Goal: Check status

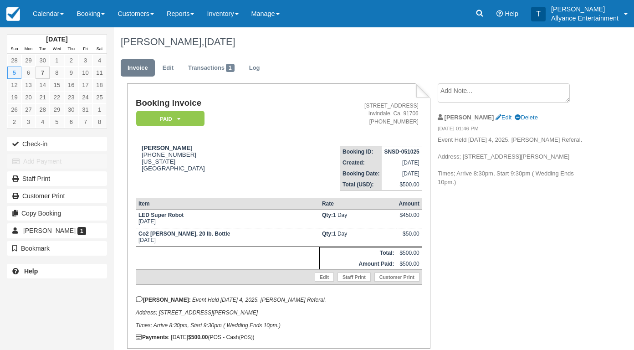
scroll to position [31, 0]
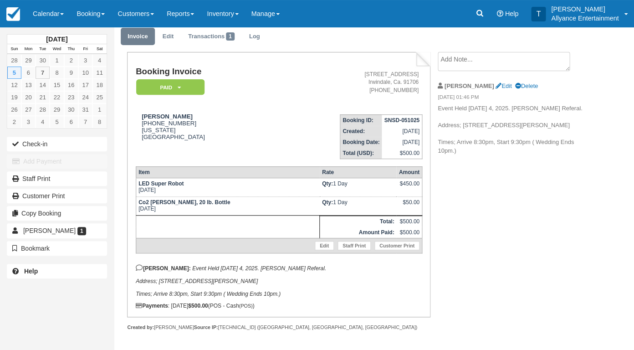
drag, startPoint x: 159, startPoint y: 279, endPoint x: 257, endPoint y: 281, distance: 97.9
click at [257, 281] on p "[PERSON_NAME]: Event Held [DATE] 4, 2025. [PERSON_NAME] Referal. Address; [STRE…" at bounding box center [279, 280] width 286 height 33
copy em "[STREET_ADDRESS][PERSON_NAME]"
click at [43, 13] on link "Calendar" at bounding box center [48, 13] width 44 height 27
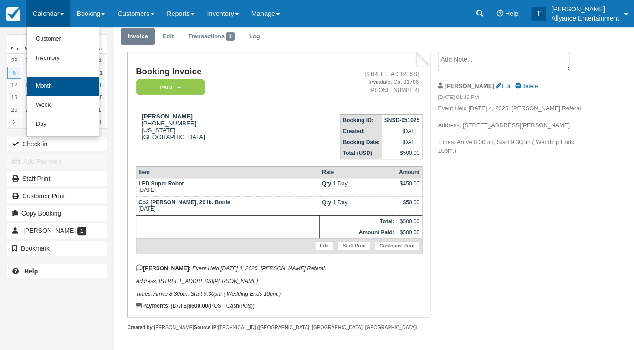
click at [50, 83] on link "Month" at bounding box center [63, 85] width 72 height 19
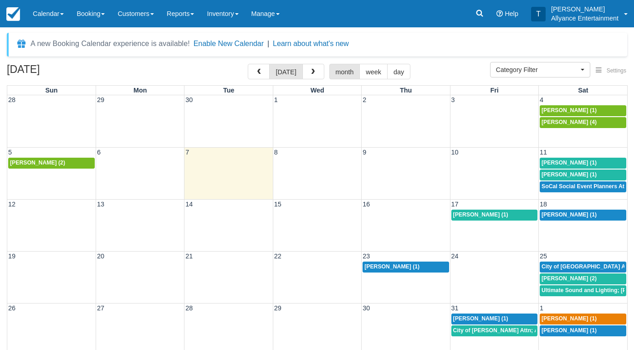
select select
click at [557, 120] on span "Evelin Molina (4)" at bounding box center [568, 122] width 55 height 6
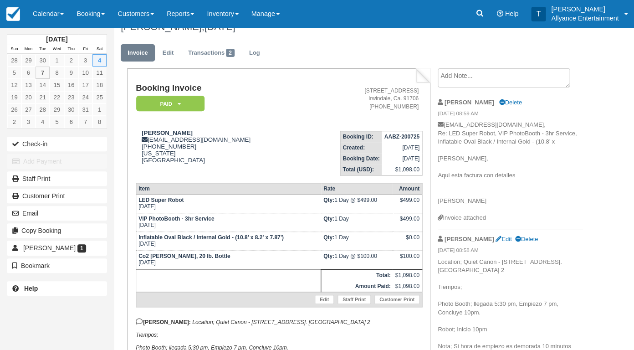
scroll to position [22, 0]
